Goal: Task Accomplishment & Management: Manage account settings

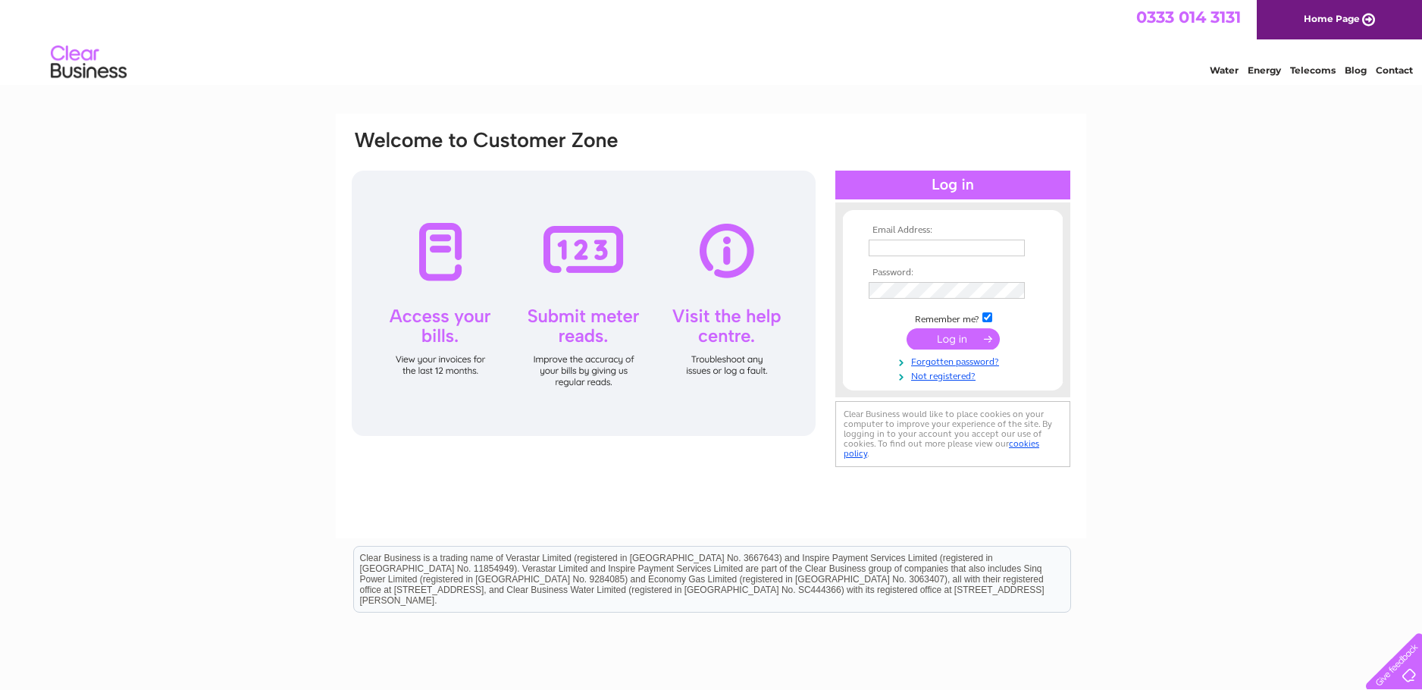
type input "info@thewhiteswanovingham.co.uk"
click at [957, 343] on input "submit" at bounding box center [952, 338] width 93 height 21
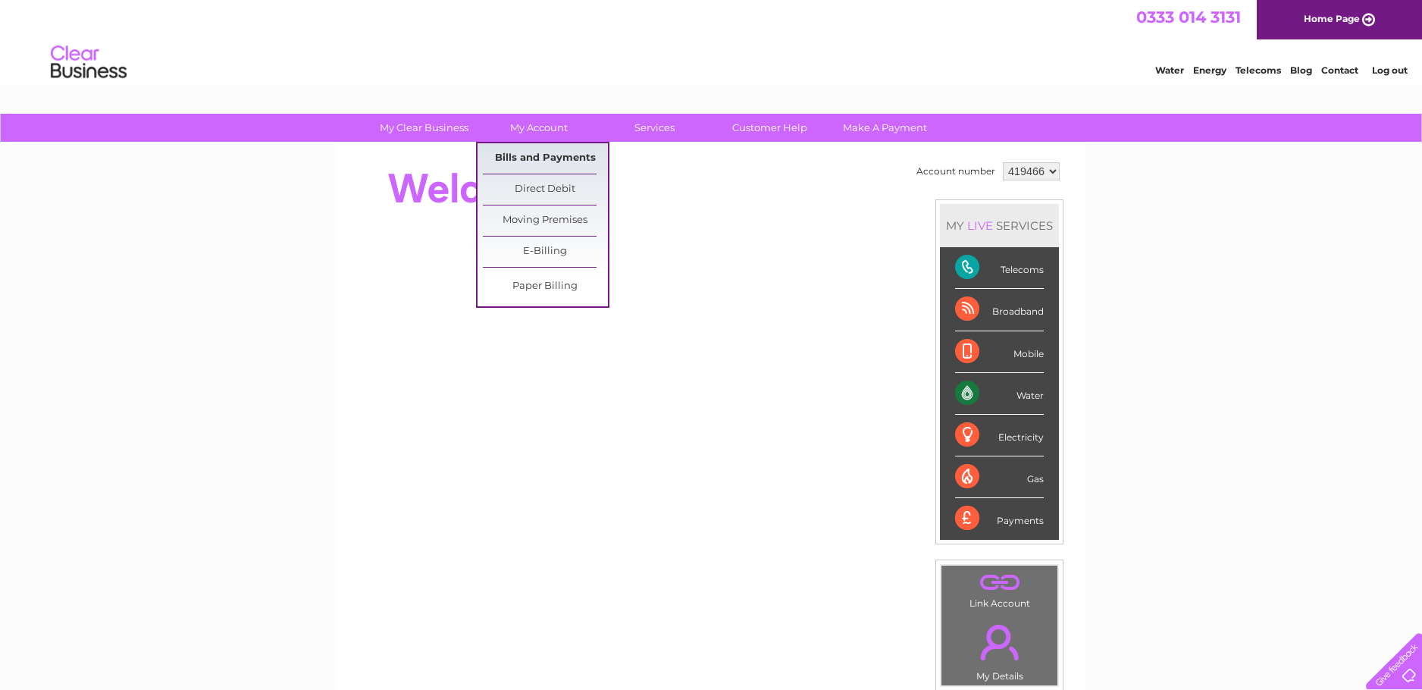
click at [529, 158] on link "Bills and Payments" at bounding box center [545, 158] width 125 height 30
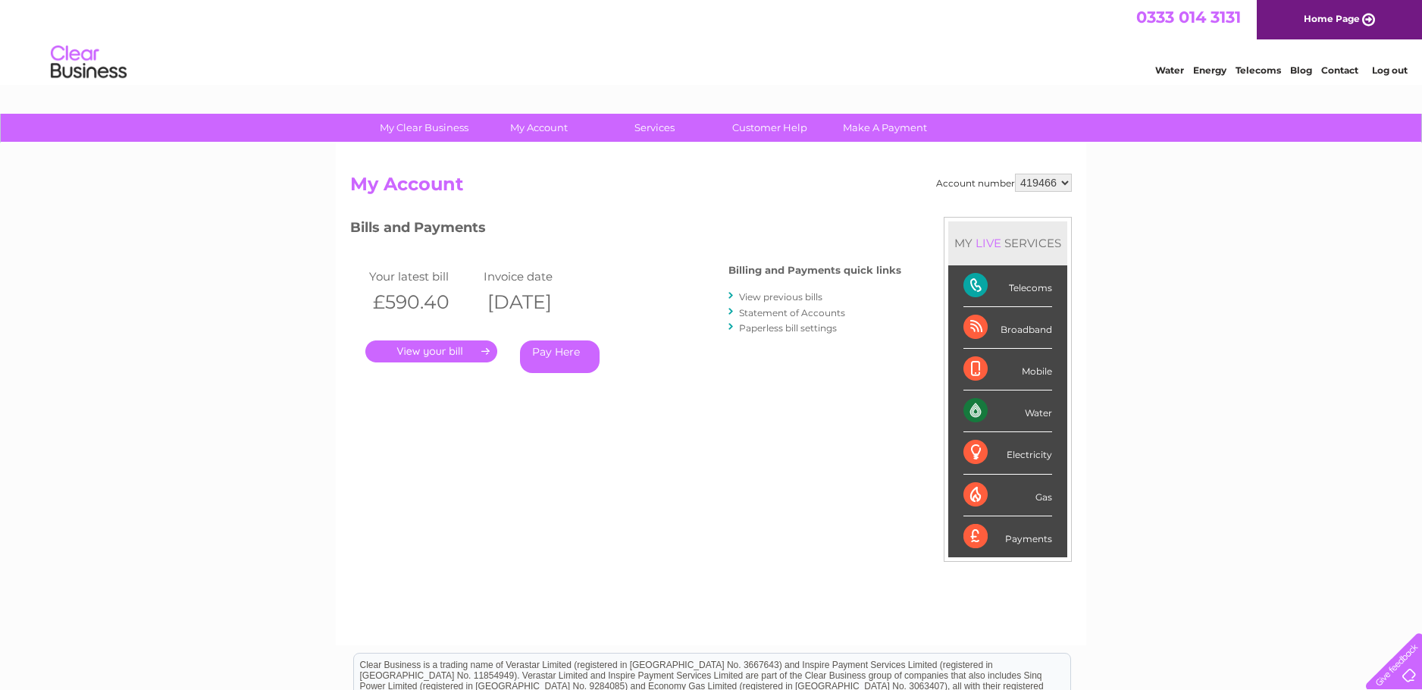
click at [475, 352] on link "." at bounding box center [431, 351] width 132 height 22
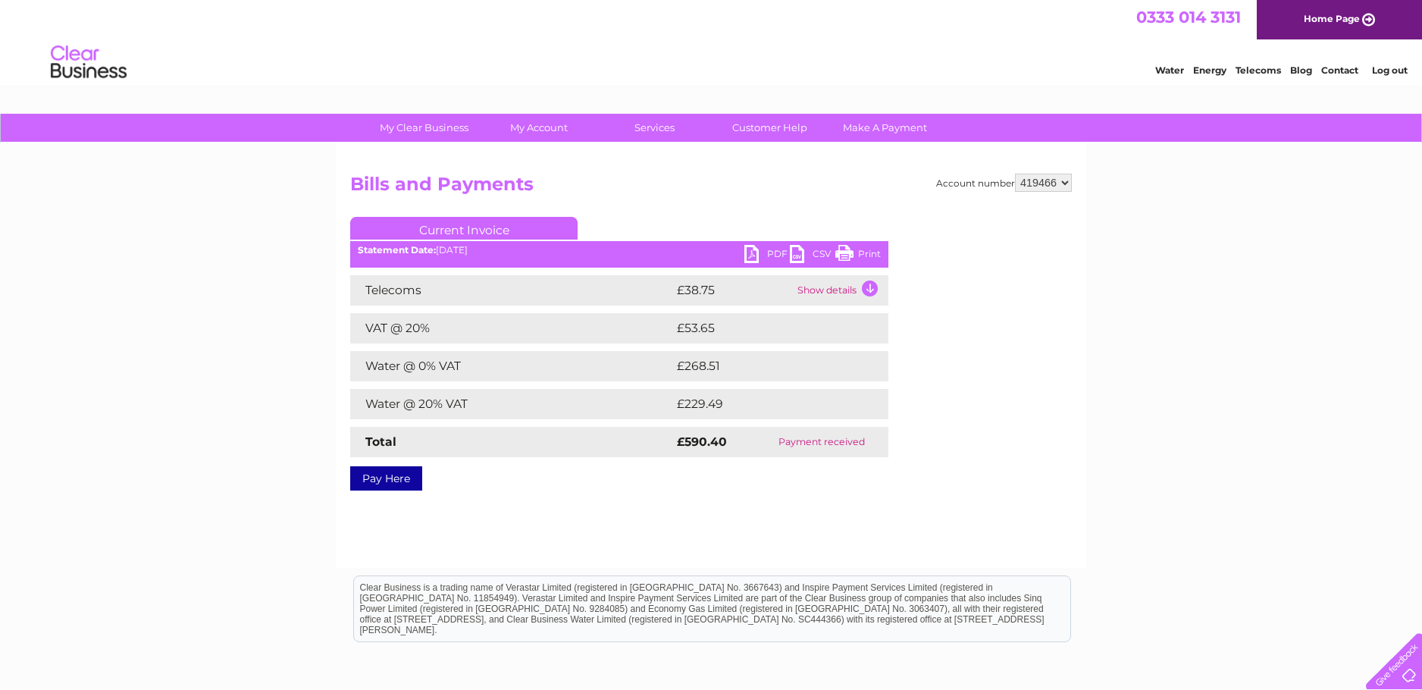
click at [764, 252] on link "PDF" at bounding box center [766, 256] width 45 height 22
click at [753, 254] on link "PDF" at bounding box center [766, 256] width 45 height 22
